Goal: Communication & Community: Share content

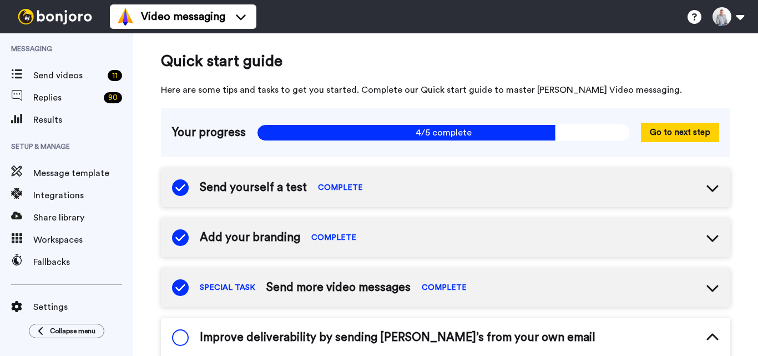
scroll to position [223, 0]
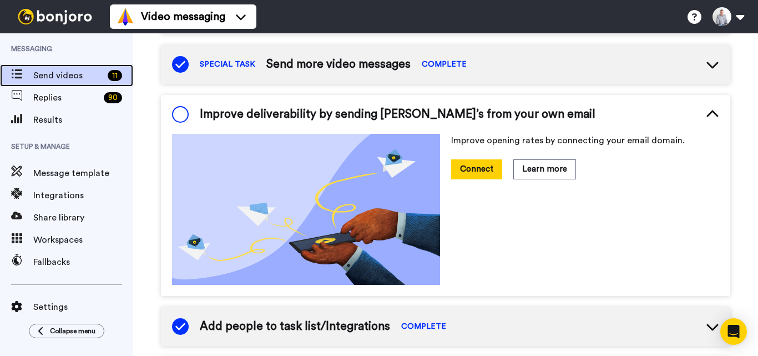
click at [74, 78] on span "Send videos" at bounding box center [68, 75] width 70 height 13
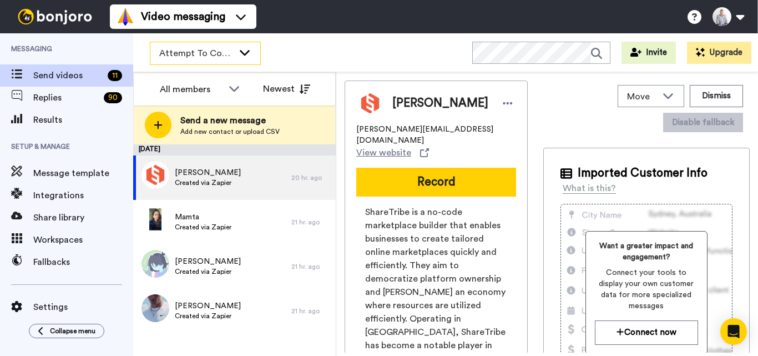
click at [234, 53] on div "Attempt To Contact 3" at bounding box center [205, 53] width 110 height 22
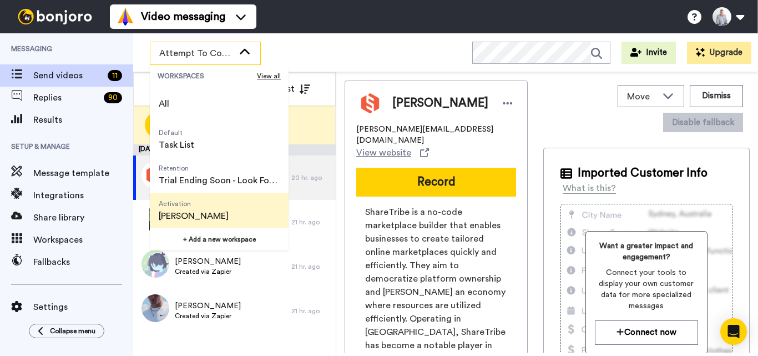
click at [217, 217] on span "Alexander ToDo" at bounding box center [194, 215] width 70 height 13
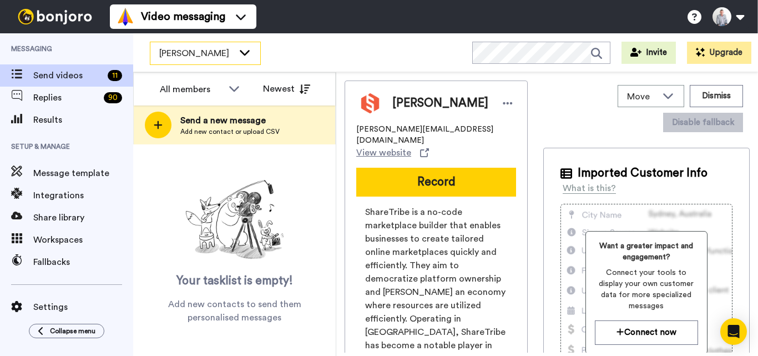
click at [246, 49] on icon at bounding box center [244, 52] width 13 height 11
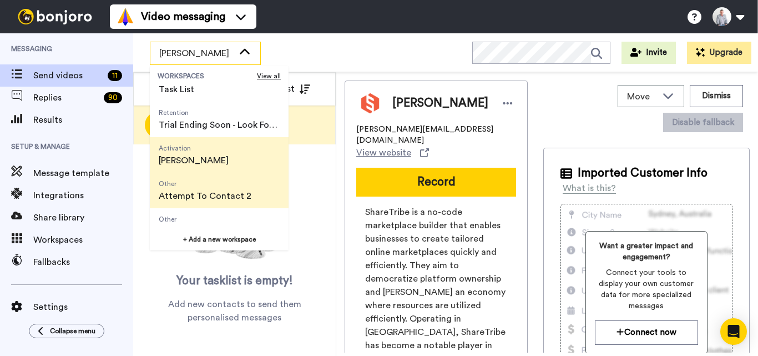
scroll to position [71, 0]
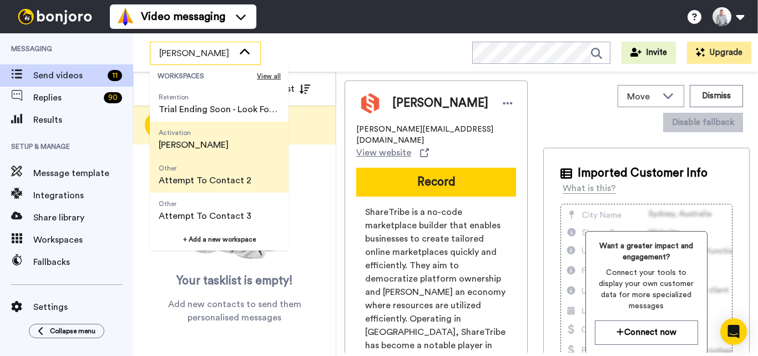
click at [230, 180] on span "Attempt To Contact 2" at bounding box center [205, 180] width 93 height 13
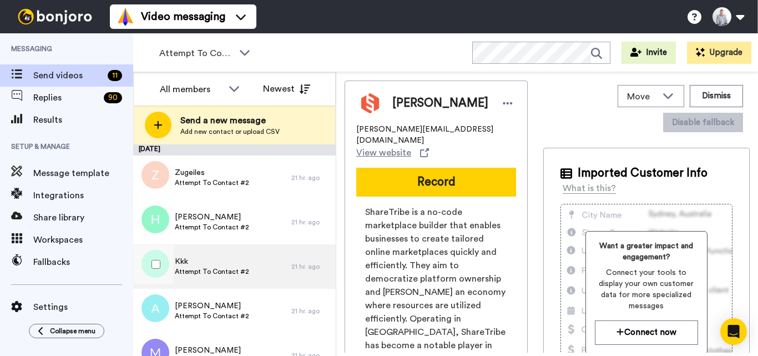
scroll to position [22, 0]
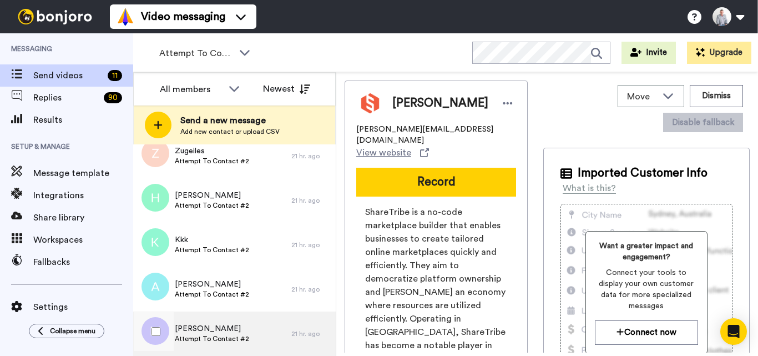
click at [255, 333] on div "Matt Attempt To Contact #2" at bounding box center [212, 333] width 158 height 44
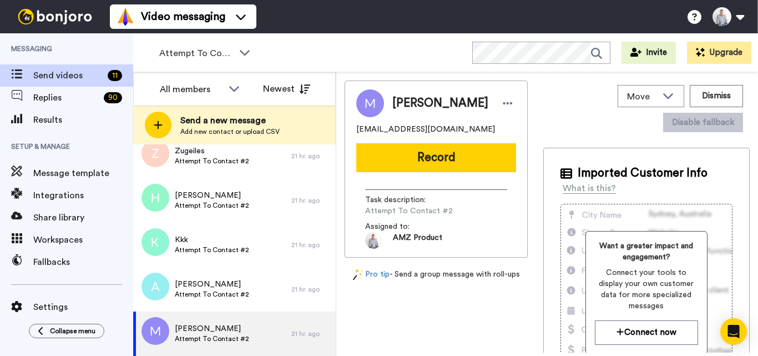
drag, startPoint x: 451, startPoint y: 163, endPoint x: 442, endPoint y: 167, distance: 10.2
click at [451, 162] on button "Record" at bounding box center [436, 157] width 160 height 29
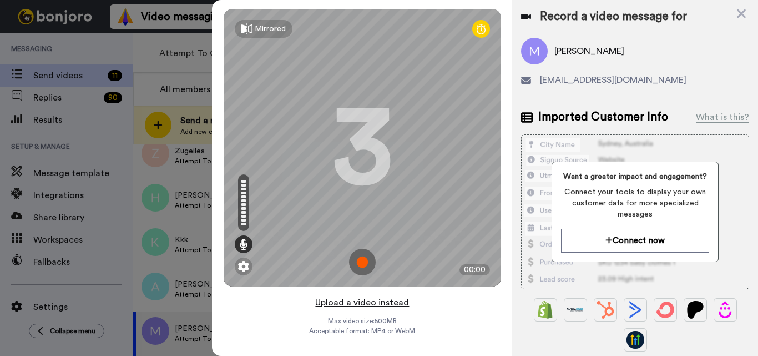
click at [363, 304] on button "Upload a video instead" at bounding box center [362, 302] width 100 height 14
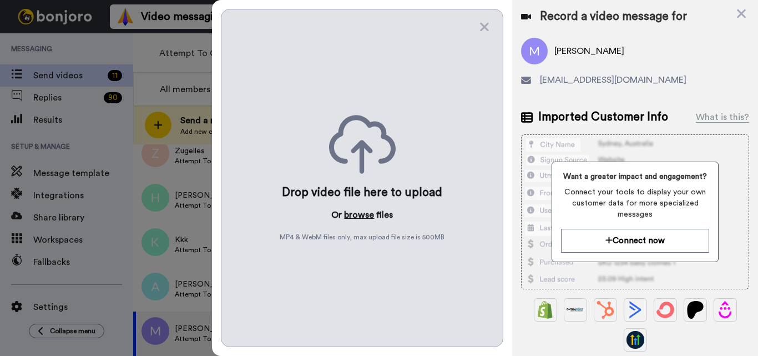
click at [362, 214] on button "browse" at bounding box center [359, 214] width 30 height 13
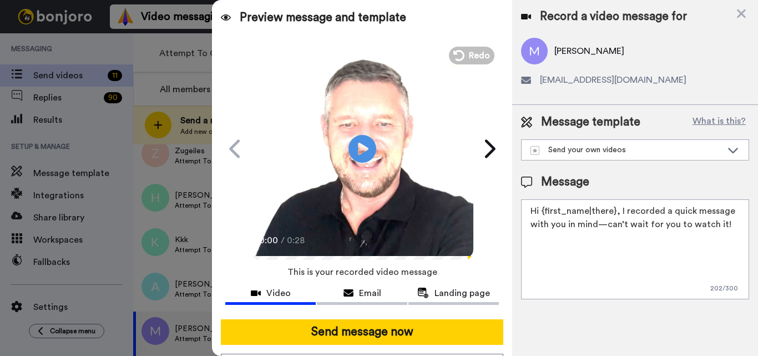
click at [625, 229] on textarea "Hi {first_name|there}, I recorded a quick message with you in mind—can’t wait f…" at bounding box center [635, 249] width 228 height 100
paste textarea "Feel free to share some times you’re available, or you can also pick from my ca…"
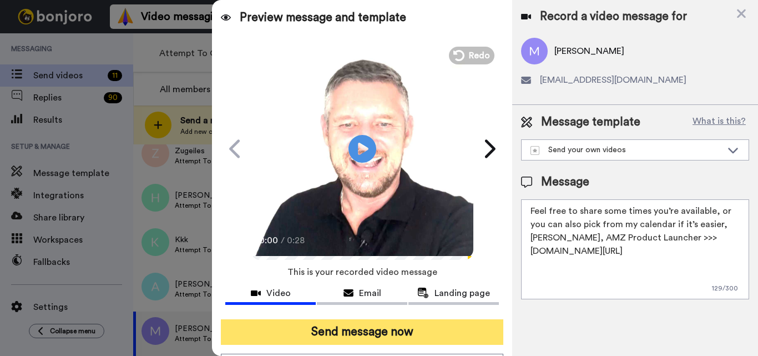
type textarea "Feel free to share some times you’re available, or you can also pick from my ca…"
click at [422, 344] on button "Send message now" at bounding box center [362, 332] width 282 height 26
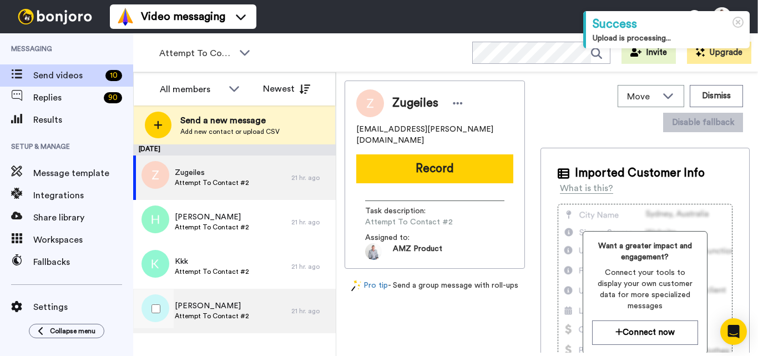
click at [240, 311] on span "Attempt To Contact #2" at bounding box center [212, 315] width 74 height 9
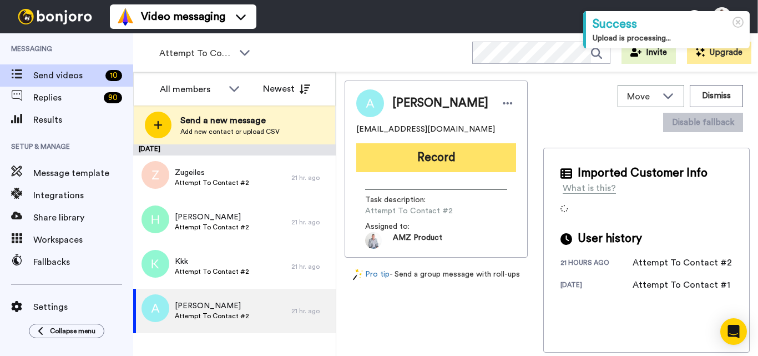
click at [428, 159] on button "Record" at bounding box center [436, 157] width 160 height 29
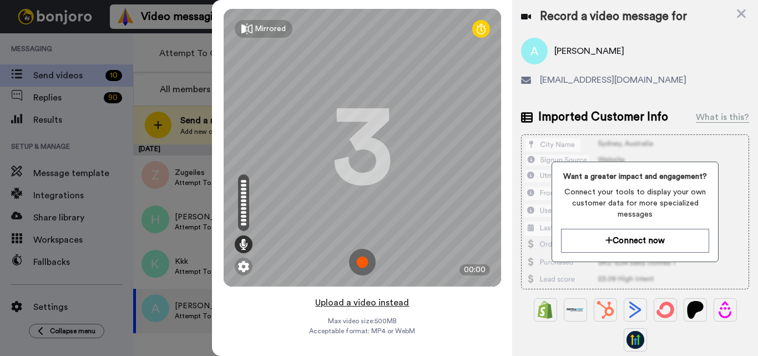
click at [360, 305] on button "Upload a video instead" at bounding box center [362, 302] width 100 height 14
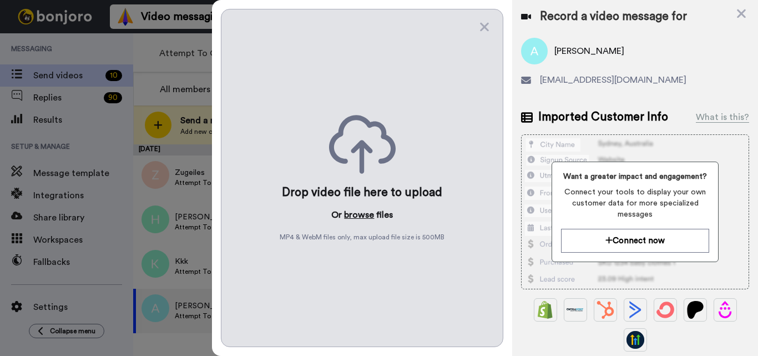
click at [358, 215] on button "browse" at bounding box center [359, 214] width 30 height 13
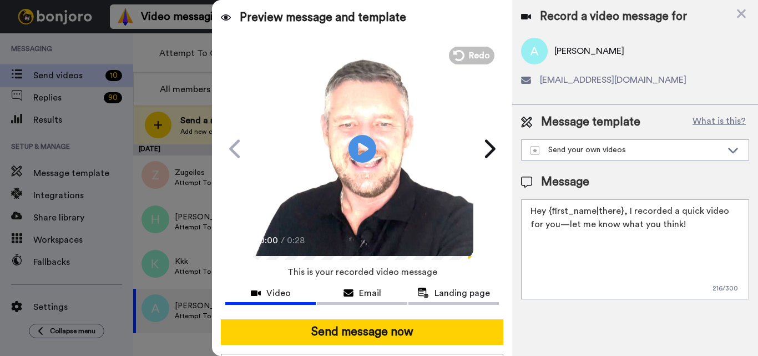
click at [613, 249] on textarea "Hey {first_name|there}, I recorded a quick video for you—let me know what you t…" at bounding box center [635, 249] width 228 height 100
paste textarea "Feel free to share some times you’re available, or you can also pick from my ca…"
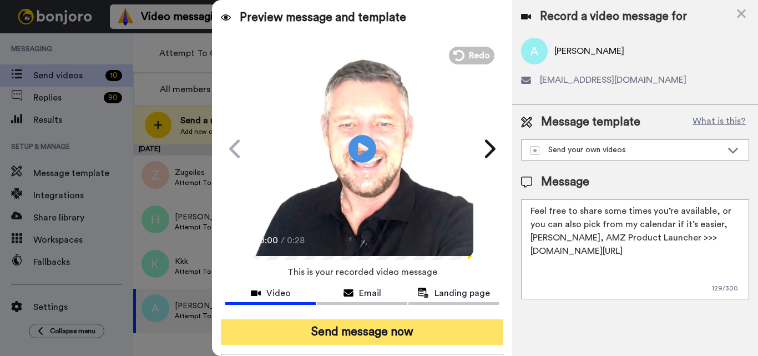
type textarea "Feel free to share some times you’re available, or you can also pick from my ca…"
click at [409, 334] on button "Send message now" at bounding box center [362, 332] width 282 height 26
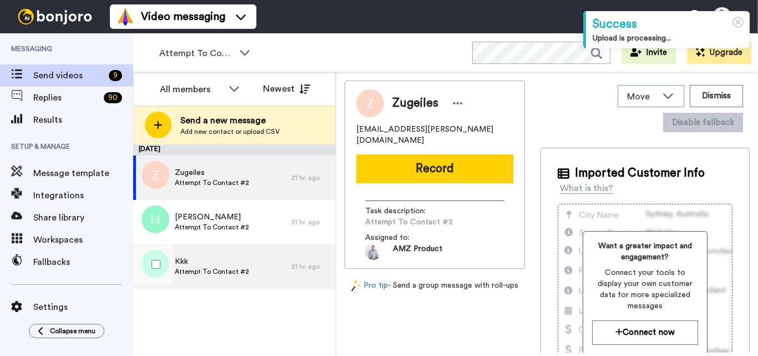
click at [230, 276] on div "Kkk Attempt To Contact #2" at bounding box center [212, 266] width 74 height 21
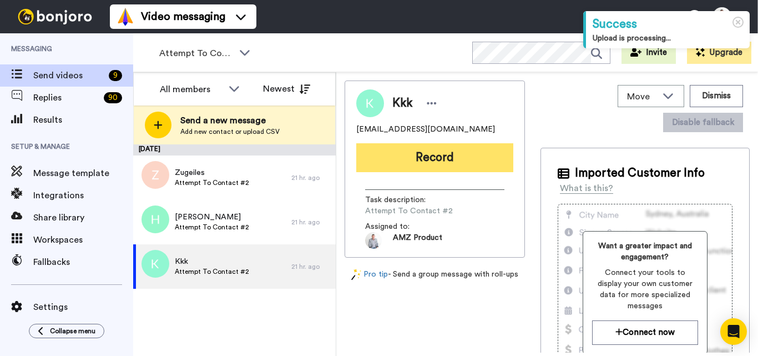
click at [448, 149] on button "Record" at bounding box center [434, 157] width 157 height 29
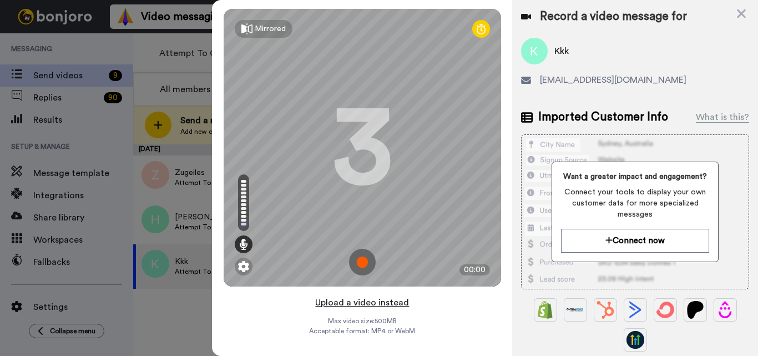
click at [358, 302] on button "Upload a video instead" at bounding box center [362, 302] width 100 height 14
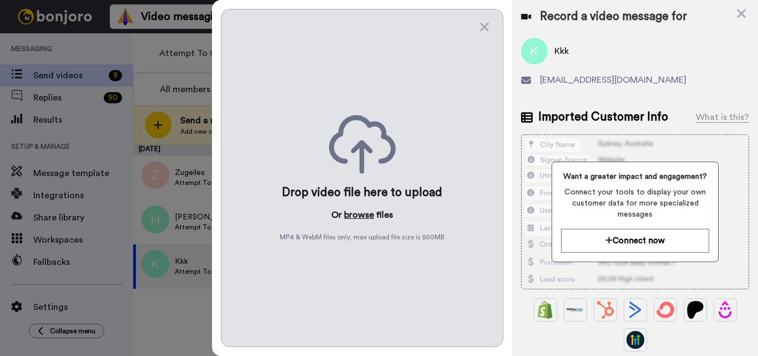
click at [368, 216] on button "browse" at bounding box center [359, 214] width 30 height 13
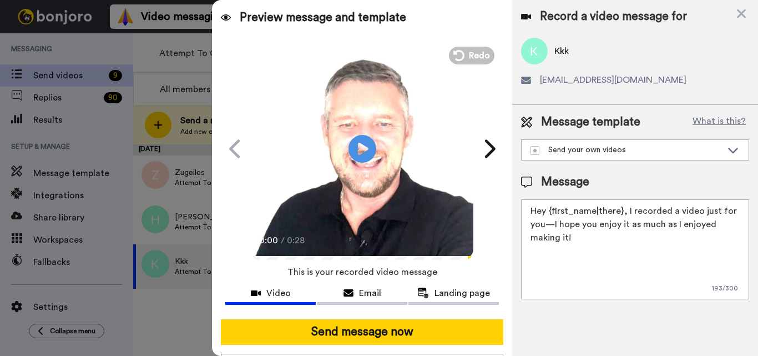
click at [614, 233] on textarea "Hey {first_name|there}, I recorded a video just for you—I hope you enjoy it as …" at bounding box center [635, 249] width 228 height 100
paste textarea "Feel free to share some times you’re available, or you can also pick from my ca…"
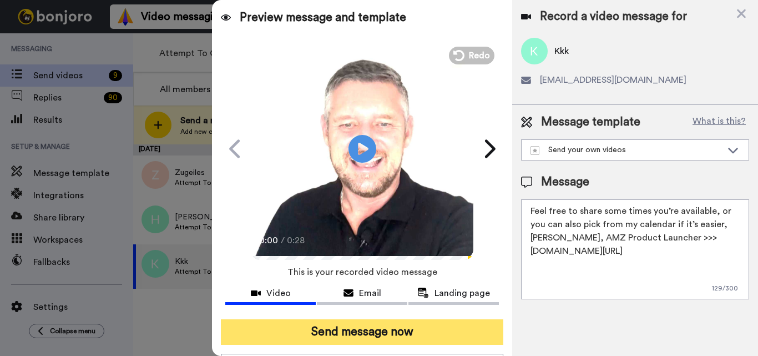
type textarea "Feel free to share some times you’re available, or you can also pick from my ca…"
click at [417, 332] on button "Send message now" at bounding box center [362, 332] width 282 height 26
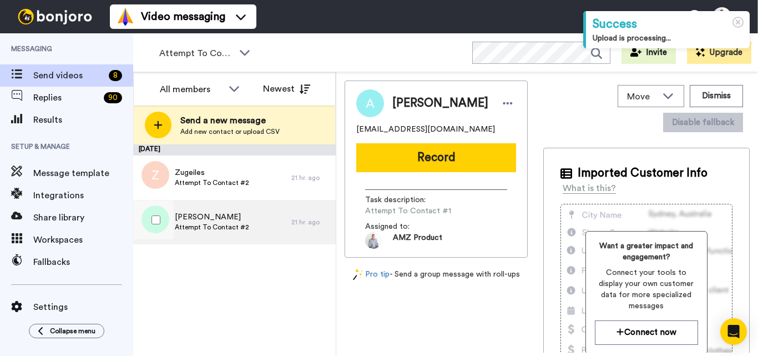
click at [246, 217] on div "Hui Attempt To Contact #2" at bounding box center [212, 222] width 158 height 44
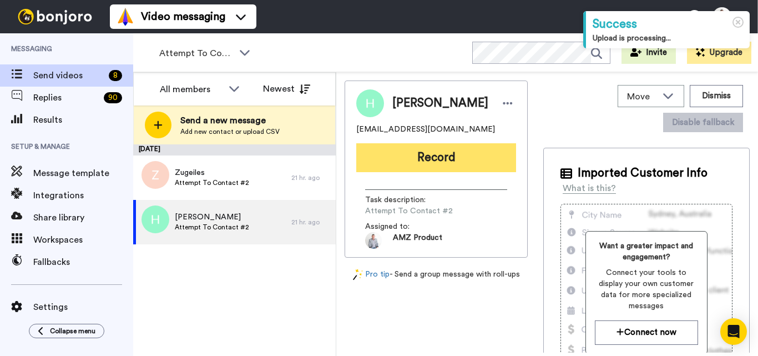
click at [419, 164] on button "Record" at bounding box center [436, 157] width 160 height 29
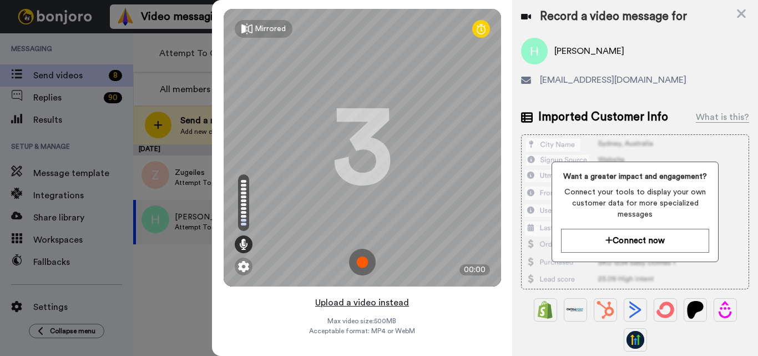
click at [375, 305] on button "Upload a video instead" at bounding box center [362, 302] width 100 height 14
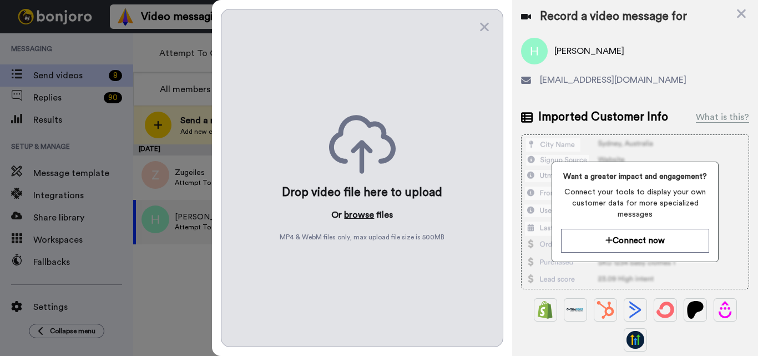
click at [362, 210] on button "browse" at bounding box center [359, 214] width 30 height 13
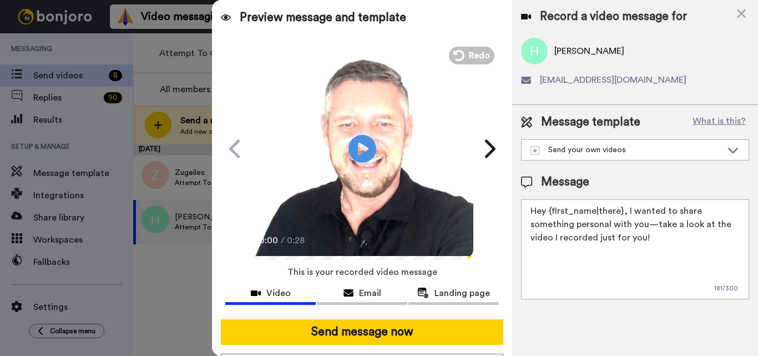
click at [601, 226] on textarea "Hey {first_name|there}, I wanted to share something personal with you—take a lo…" at bounding box center [635, 249] width 228 height 100
paste textarea "Feel free to share some times you’re available, or you can also pick from my ca…"
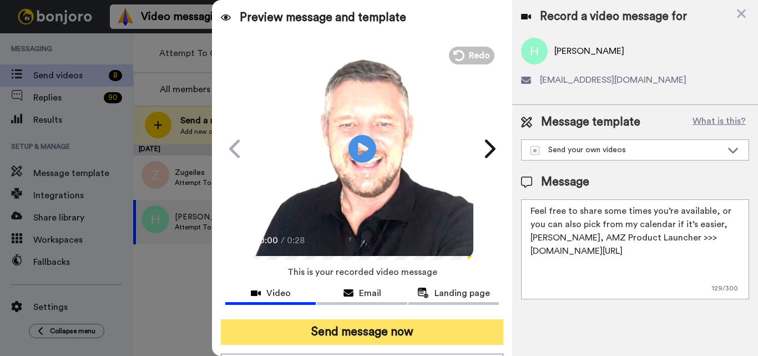
type textarea "Feel free to share some times you’re available, or you can also pick from my ca…"
click at [410, 331] on button "Send message now" at bounding box center [362, 332] width 282 height 26
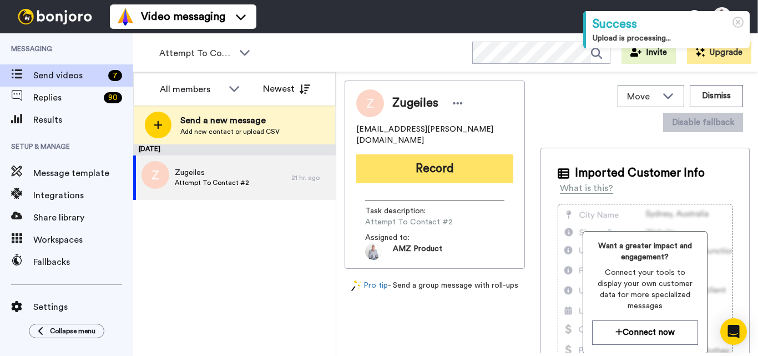
click at [443, 154] on button "Record" at bounding box center [434, 168] width 157 height 29
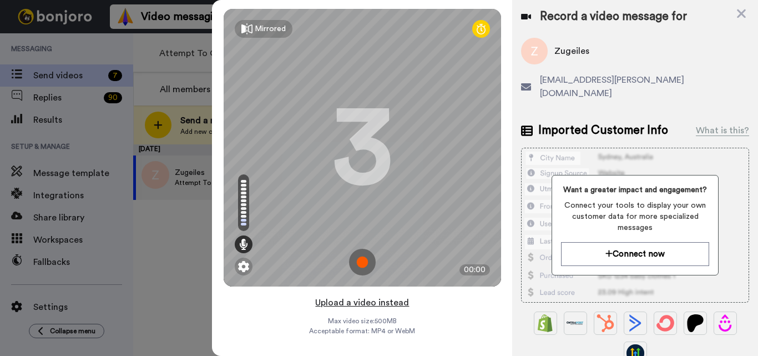
click at [360, 307] on button "Upload a video instead" at bounding box center [362, 302] width 100 height 14
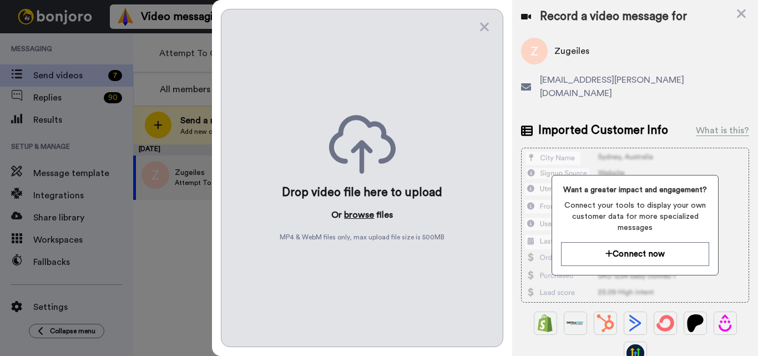
click at [358, 215] on button "browse" at bounding box center [359, 214] width 30 height 13
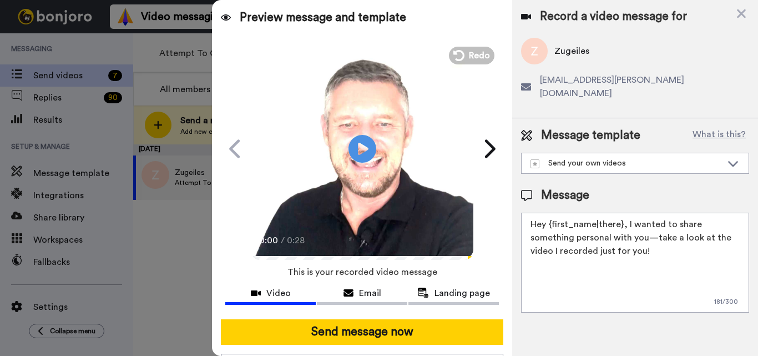
click at [589, 240] on textarea "Hey {first_name|there}, I wanted to share something personal with you—take a lo…" at bounding box center [635, 262] width 228 height 100
paste textarea "Feel free to share some times you’re available, or you can also pick from my ca…"
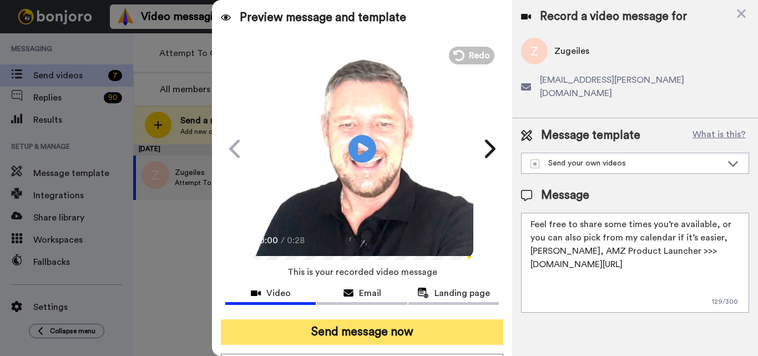
type textarea "Feel free to share some times you’re available, or you can also pick from my ca…"
click at [411, 331] on button "Send message now" at bounding box center [362, 332] width 282 height 26
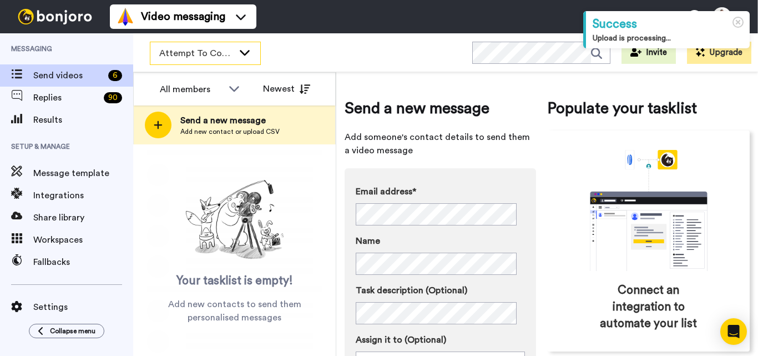
click at [226, 55] on span "Attempt To Contact 2" at bounding box center [196, 53] width 74 height 13
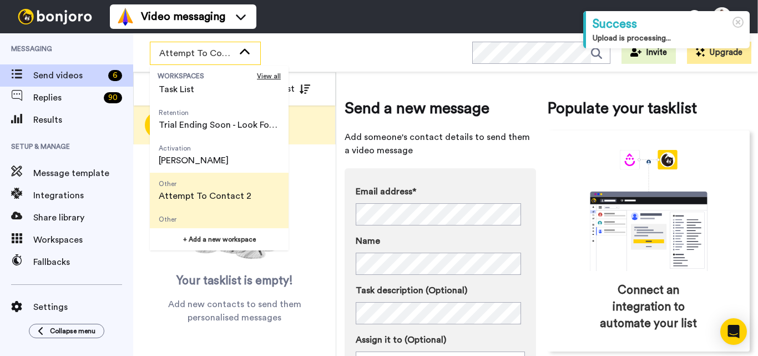
scroll to position [71, 0]
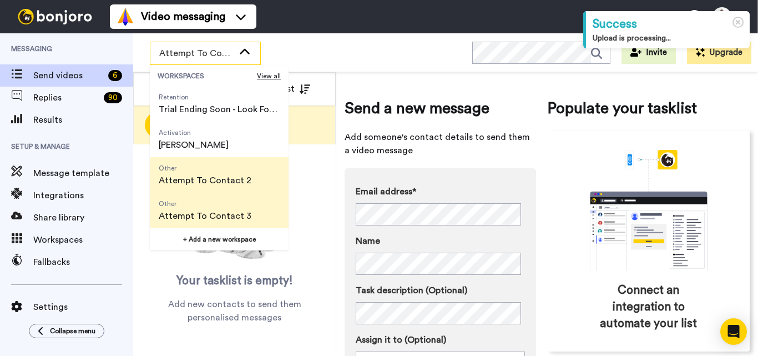
click at [226, 211] on span "Attempt To Contact 3" at bounding box center [205, 215] width 93 height 13
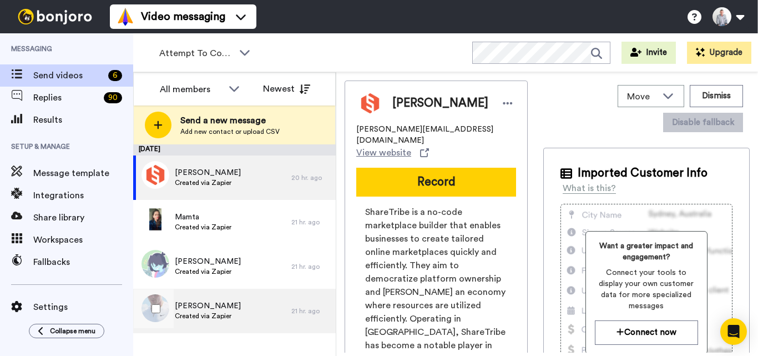
click at [245, 307] on div "Nestor Created via Zapier" at bounding box center [212, 310] width 158 height 44
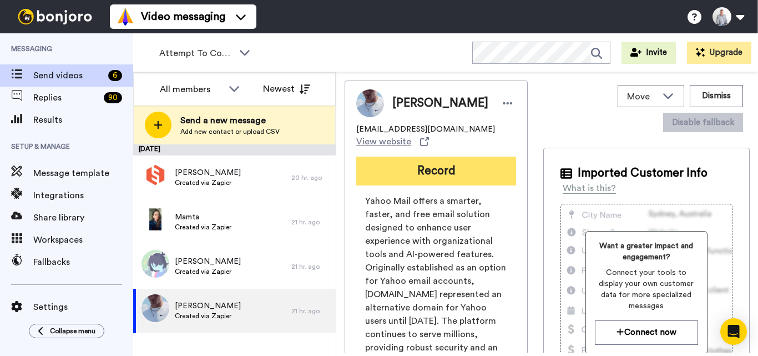
click at [426, 175] on button "Record" at bounding box center [436, 170] width 160 height 29
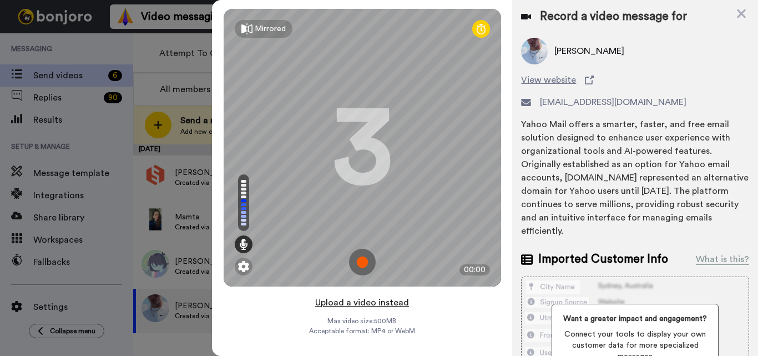
click at [371, 304] on button "Upload a video instead" at bounding box center [362, 302] width 100 height 14
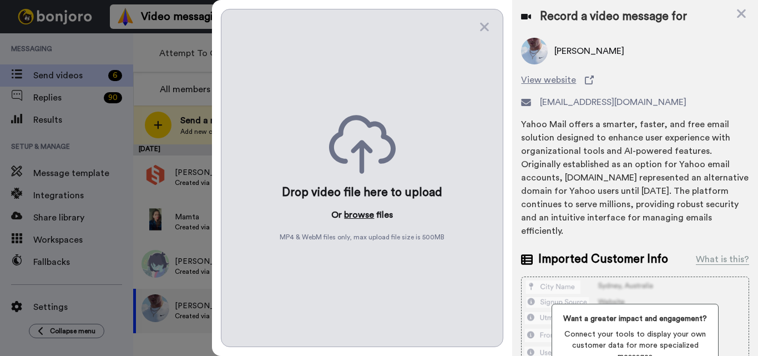
click at [353, 218] on button "browse" at bounding box center [359, 214] width 30 height 13
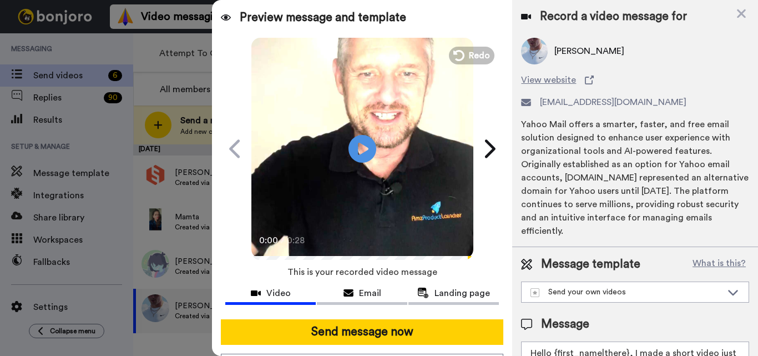
scroll to position [94, 0]
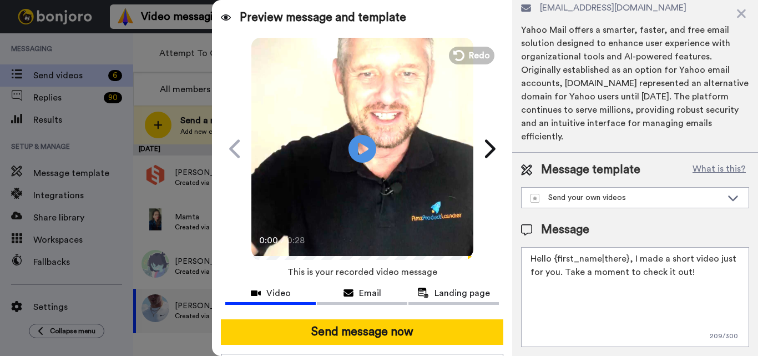
click at [580, 269] on textarea "Hello {first_name|there}, I made a short video just for you. Take a moment to c…" at bounding box center [635, 297] width 228 height 100
paste textarea "Feel free to share some times you’re available, or you can also pick from my ca…"
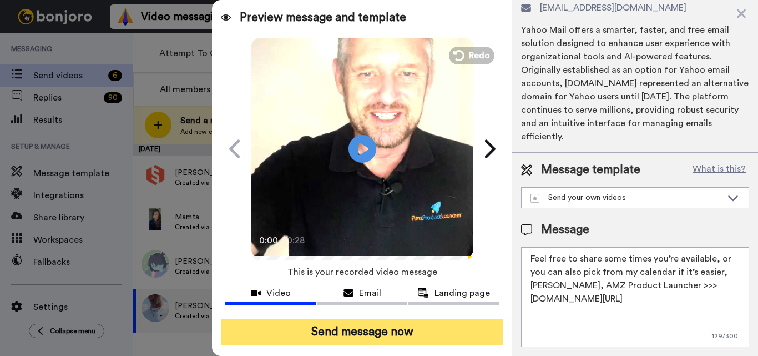
type textarea "Feel free to share some times you’re available, or you can also pick from my ca…"
click at [331, 330] on button "Send message now" at bounding box center [362, 332] width 282 height 26
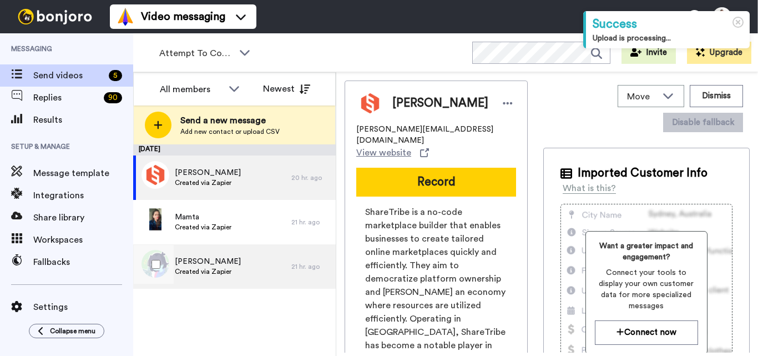
click at [199, 274] on span "Created via Zapier" at bounding box center [208, 271] width 66 height 9
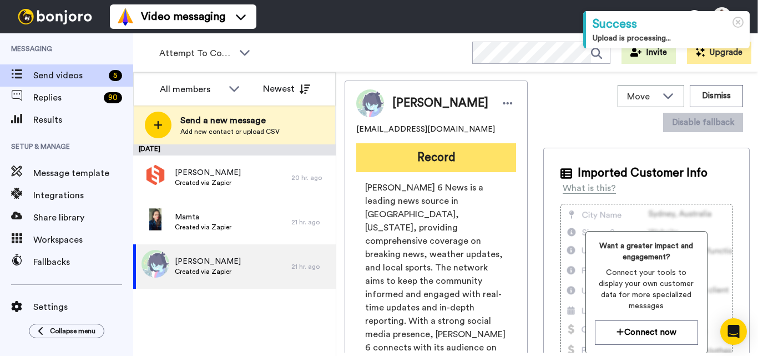
click at [424, 155] on button "Record" at bounding box center [436, 157] width 160 height 29
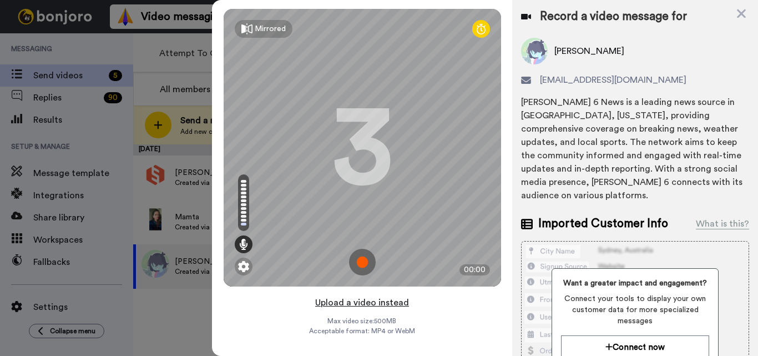
click at [367, 304] on button "Upload a video instead" at bounding box center [362, 302] width 100 height 14
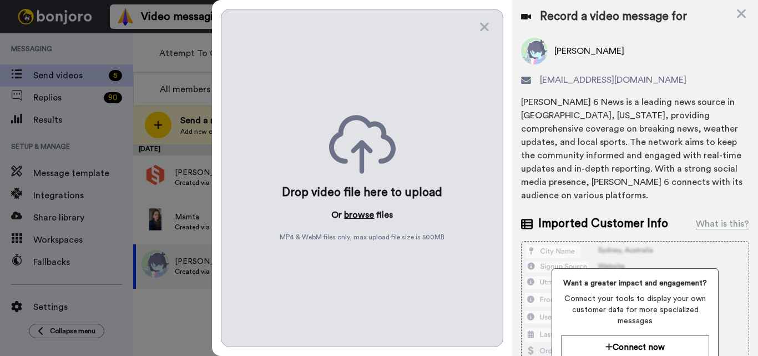
click at [353, 214] on button "browse" at bounding box center [359, 214] width 30 height 13
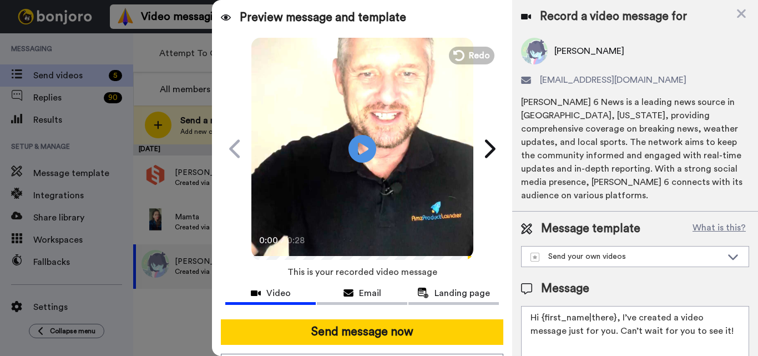
click at [611, 315] on textarea "Hi {first_name|there}, I’ve created a video message just for you. Can’t wait fo…" at bounding box center [635, 356] width 228 height 100
paste textarea "Feel free to share some times you’re available, or you can also pick from my ca…"
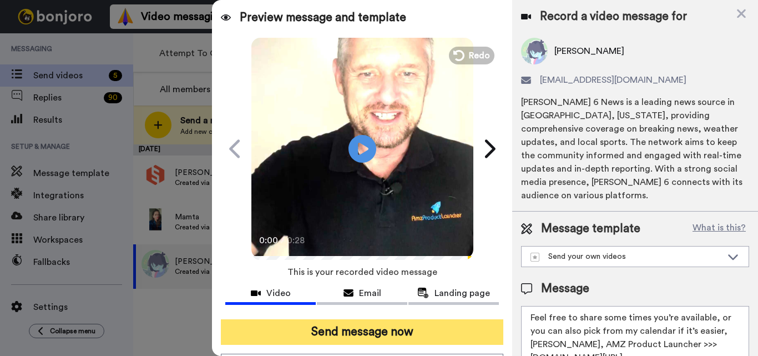
type textarea "Feel free to share some times you’re available, or you can also pick from my ca…"
click at [413, 337] on button "Send message now" at bounding box center [362, 332] width 282 height 26
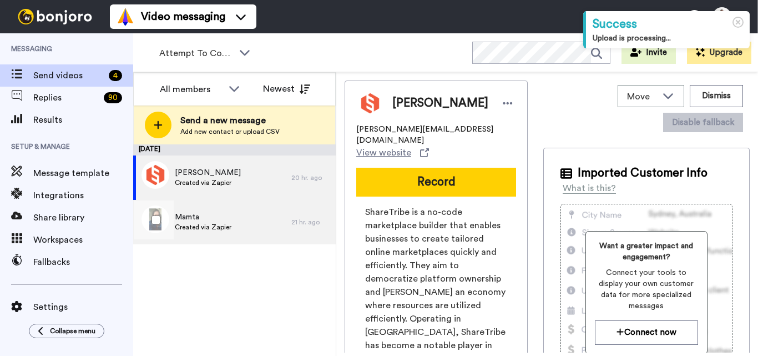
click at [234, 224] on div "[PERSON_NAME] Created via Zapier" at bounding box center [212, 222] width 158 height 44
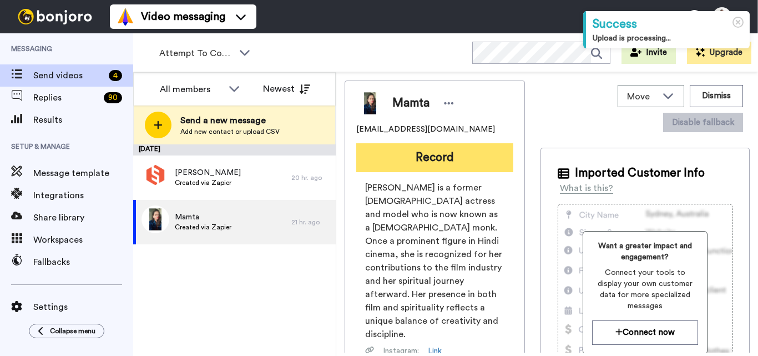
click at [454, 164] on button "Record" at bounding box center [434, 157] width 157 height 29
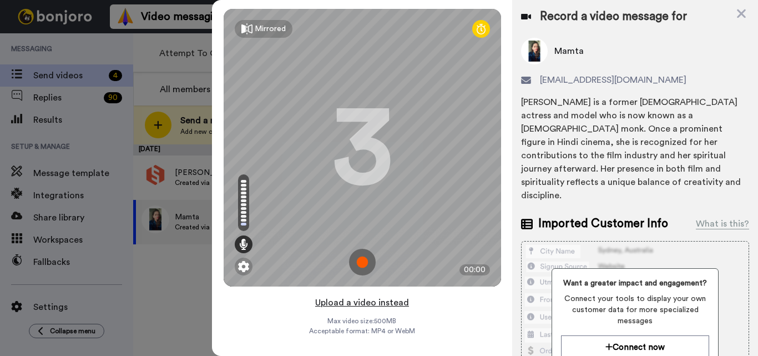
click at [359, 302] on button "Upload a video instead" at bounding box center [362, 302] width 100 height 14
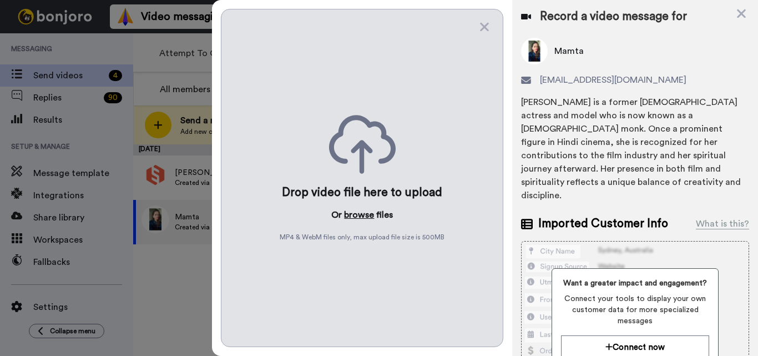
click at [363, 216] on button "browse" at bounding box center [359, 214] width 30 height 13
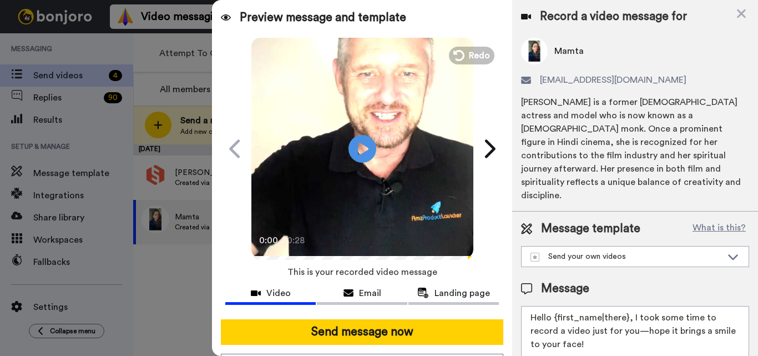
scroll to position [45, 0]
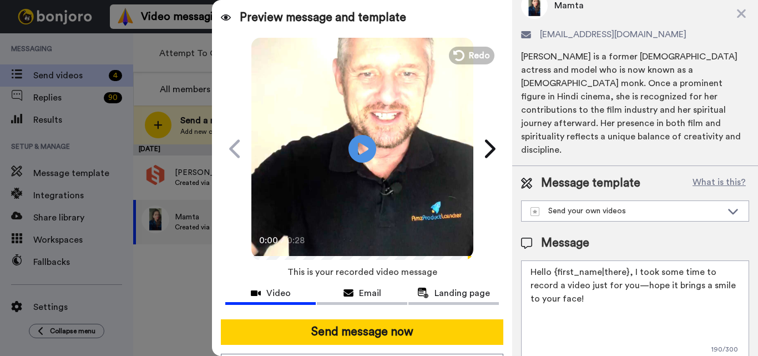
click at [530, 266] on textarea "Hello {first_name|there}, I took some time to record a video just for you—hope …" at bounding box center [635, 310] width 228 height 100
paste textarea "Feel free to share some times you’re available, or you can also pick from my ca…"
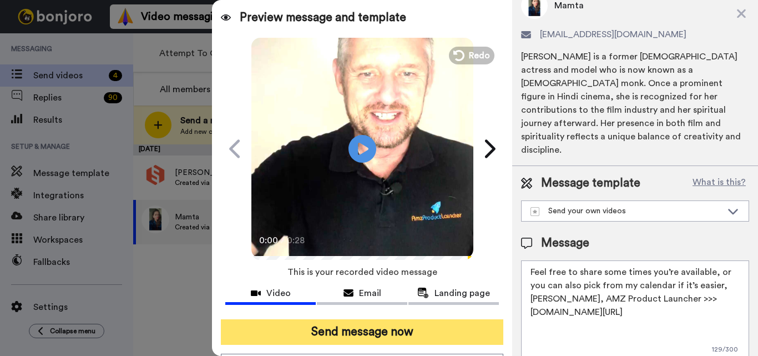
type textarea "Feel free to share some times you’re available, or you can also pick from my ca…"
click at [431, 332] on button "Send message now" at bounding box center [362, 332] width 282 height 26
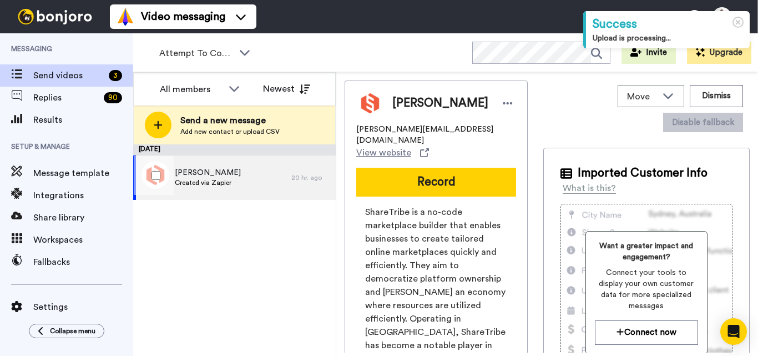
click at [224, 187] on div "[PERSON_NAME] Created via Zapier" at bounding box center [208, 177] width 66 height 21
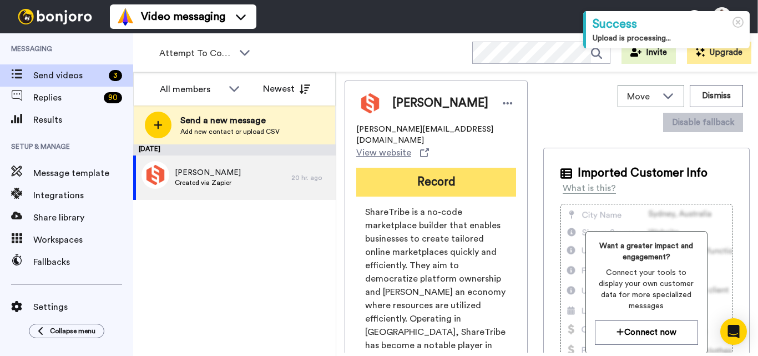
click at [443, 172] on button "Record" at bounding box center [436, 182] width 160 height 29
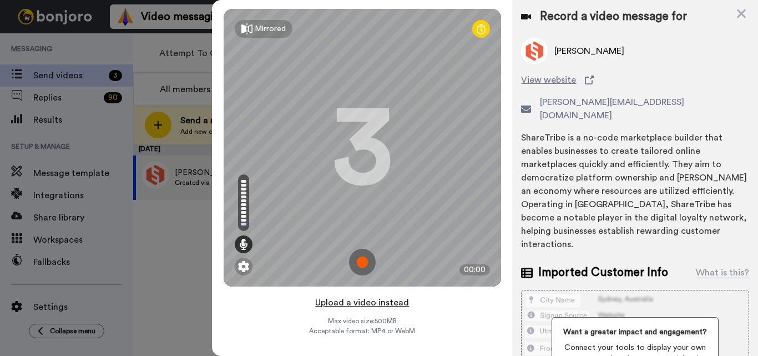
click at [368, 302] on button "Upload a video instead" at bounding box center [362, 302] width 100 height 14
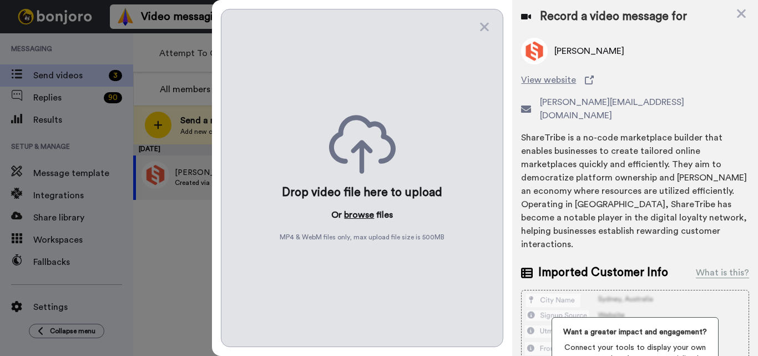
click at [354, 214] on button "browse" at bounding box center [359, 214] width 30 height 13
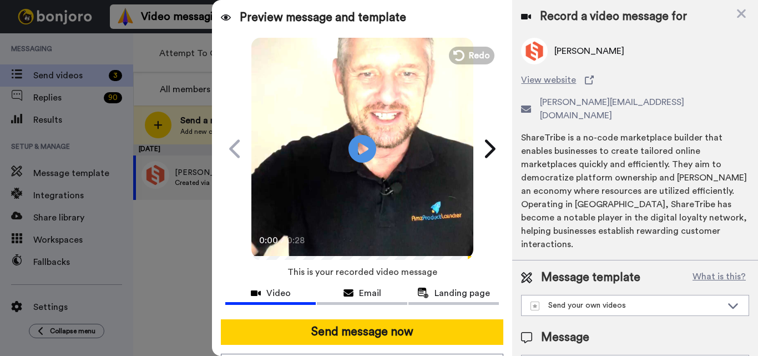
scroll to position [81, 0]
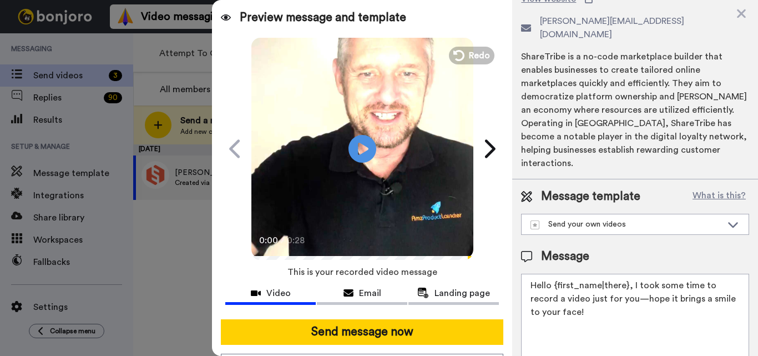
click at [598, 279] on textarea "Hello {first_name|there}, I took some time to record a video just for you—hope …" at bounding box center [635, 324] width 228 height 100
paste textarea "Feel free to share some times you’re available, or you can also pick from my ca…"
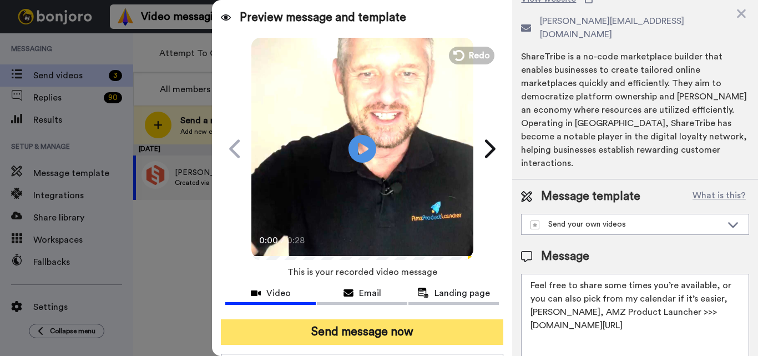
type textarea "Feel free to share some times you’re available, or you can also pick from my ca…"
click at [409, 326] on button "Send message now" at bounding box center [362, 332] width 282 height 26
